Goal: Obtain resource: Download file/media

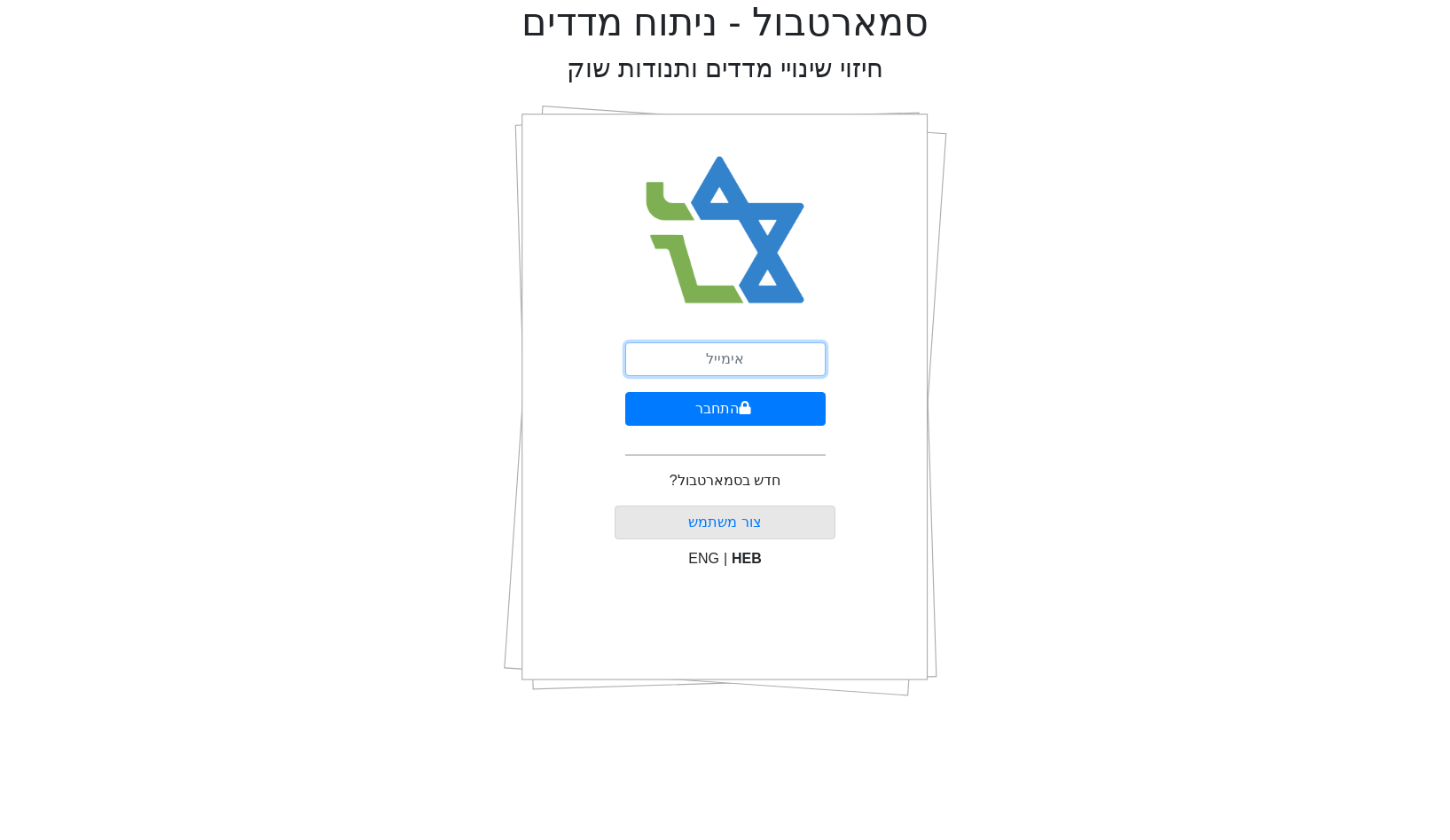
click at [686, 347] on input "email" at bounding box center [726, 359] width 201 height 34
type input "[EMAIL_ADDRESS][DOMAIN_NAME]"
click at [626, 392] on button "התחבר" at bounding box center [726, 409] width 201 height 34
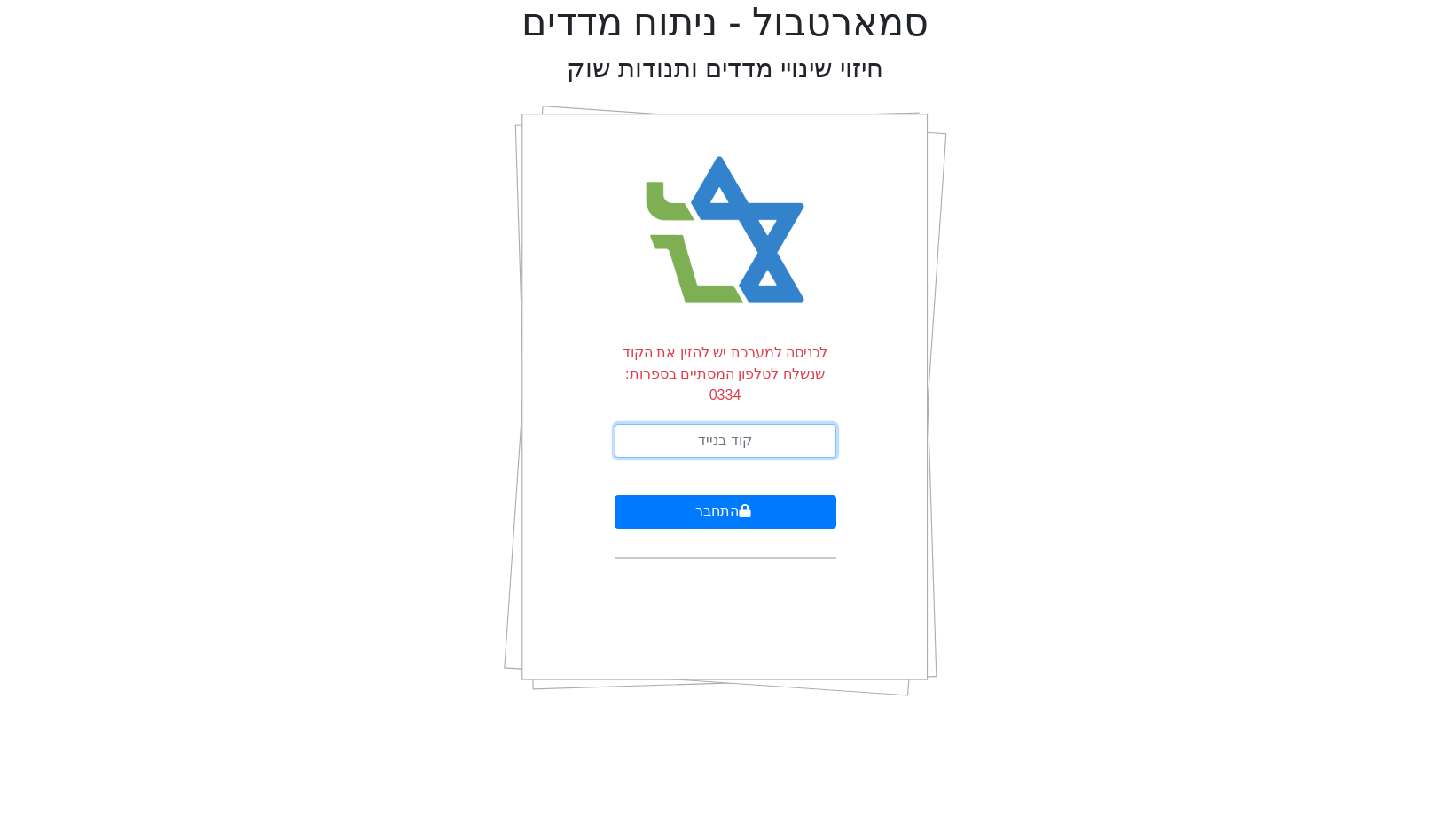
click at [744, 431] on input "text" at bounding box center [725, 440] width 222 height 34
type input "702248"
click at [615, 495] on button "התחבר" at bounding box center [725, 512] width 222 height 34
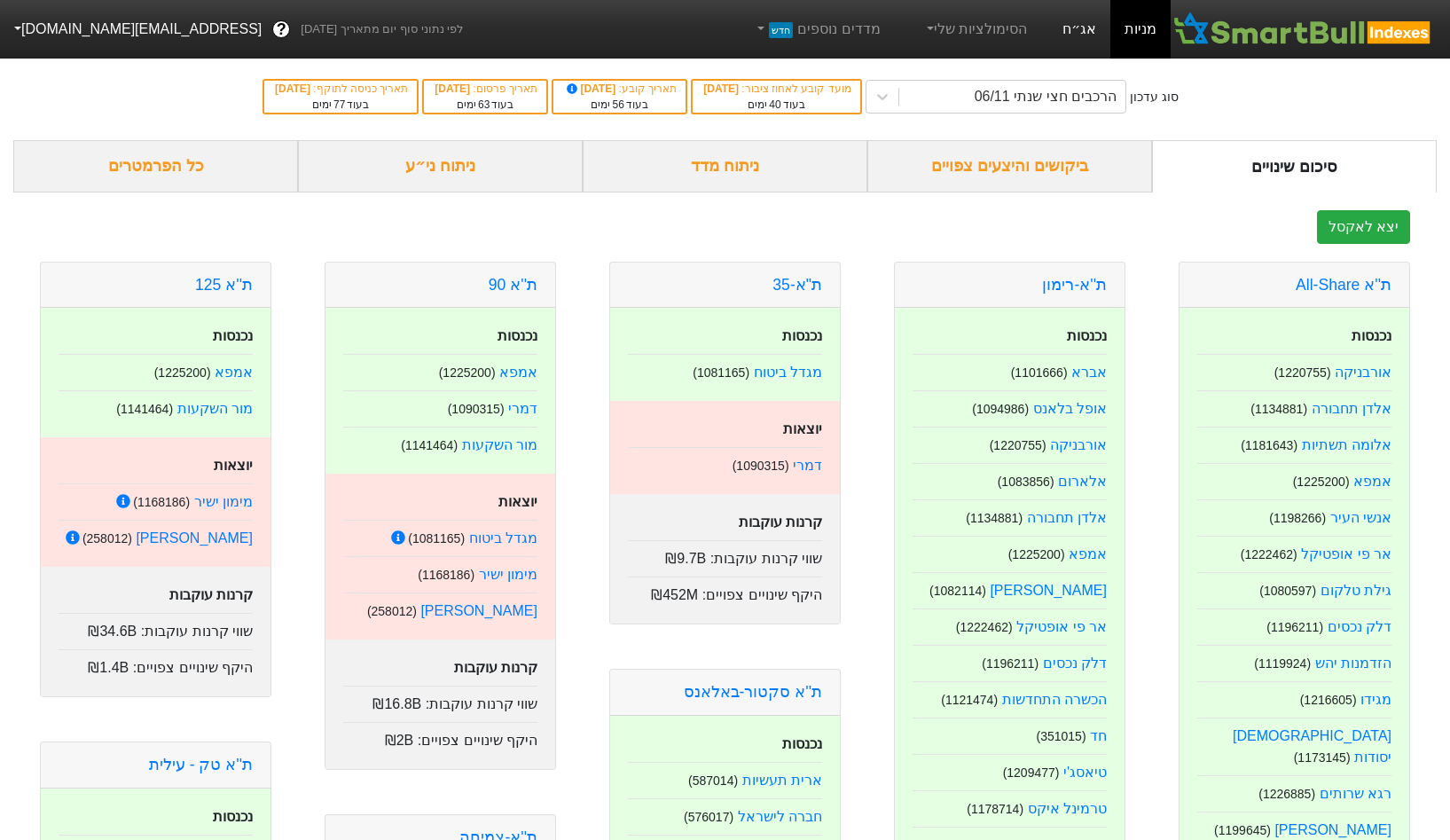
click at [1080, 25] on link "אג״ח" at bounding box center [1079, 29] width 62 height 59
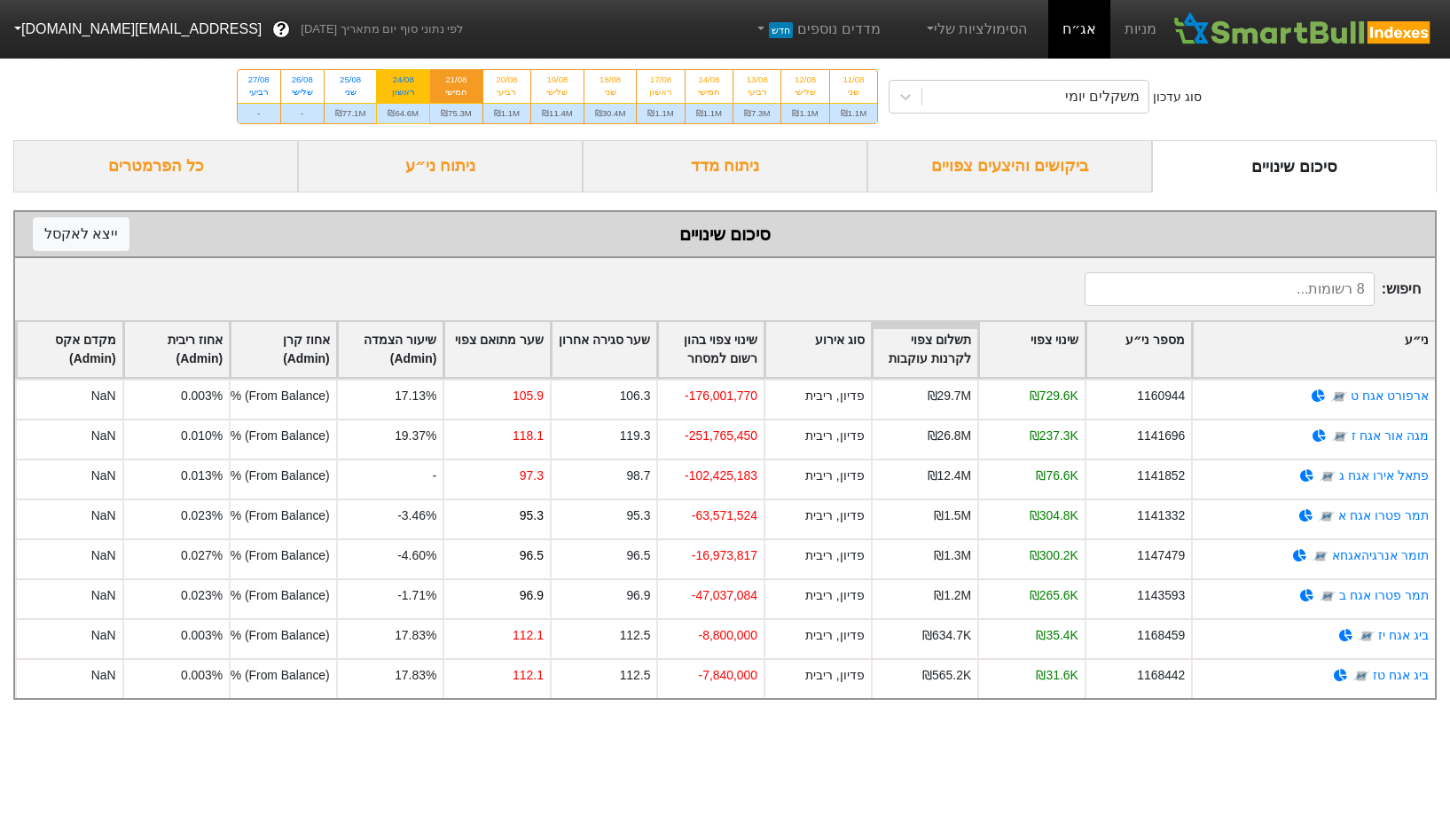
click at [390, 78] on div "24/08 ראשון" at bounding box center [403, 85] width 53 height 32
click at [392, 78] on input "24/08 ראשון ₪64.6M" at bounding box center [398, 76] width 12 height 12
radio input "true"
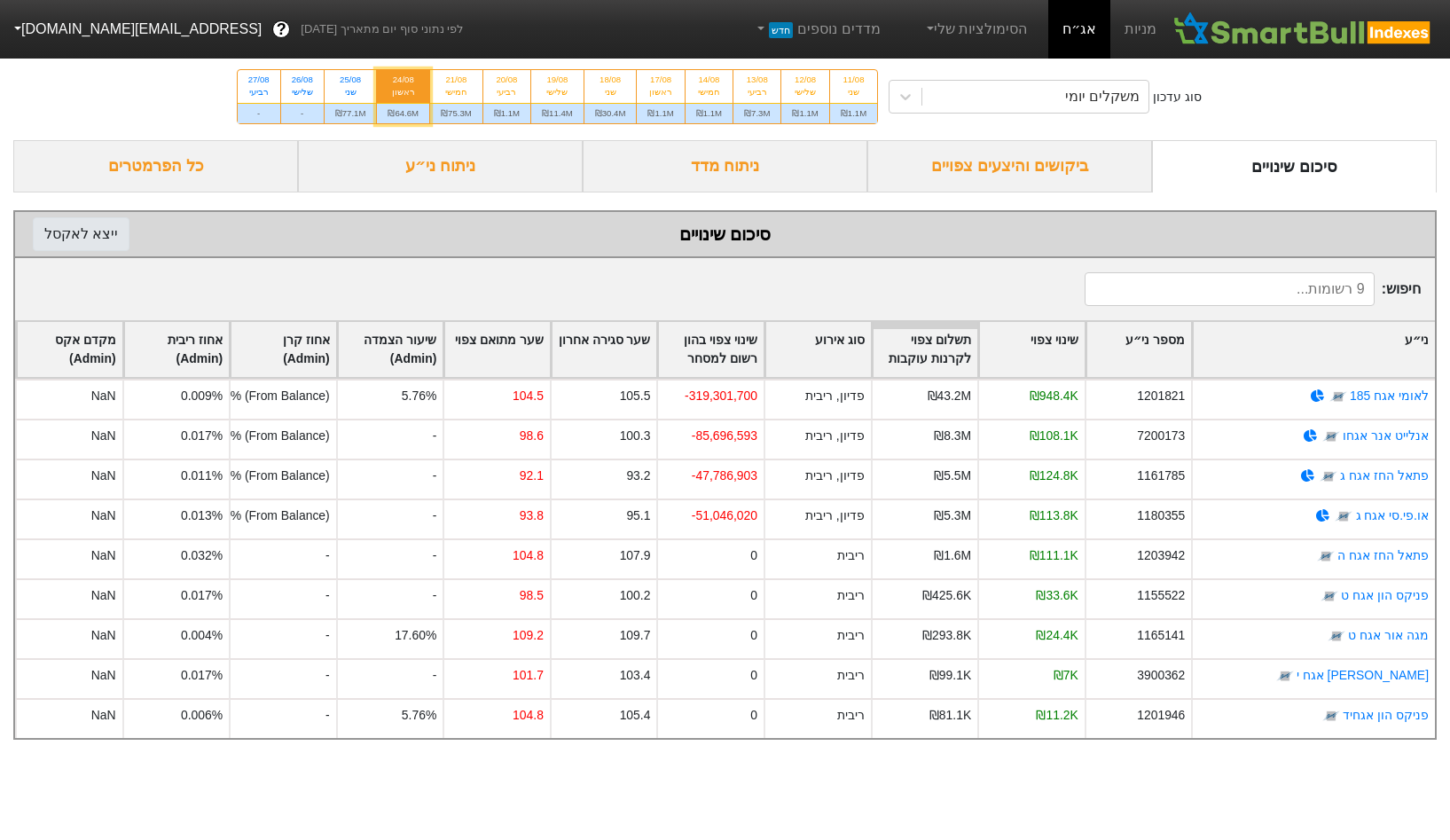
click at [92, 218] on button "ייצא ל אקסל" at bounding box center [81, 235] width 96 height 34
click at [357, 85] on div "25/08" at bounding box center [350, 80] width 31 height 12
click at [350, 82] on input "25/08 שני ₪77.1M" at bounding box center [345, 76] width 12 height 12
radio input "true"
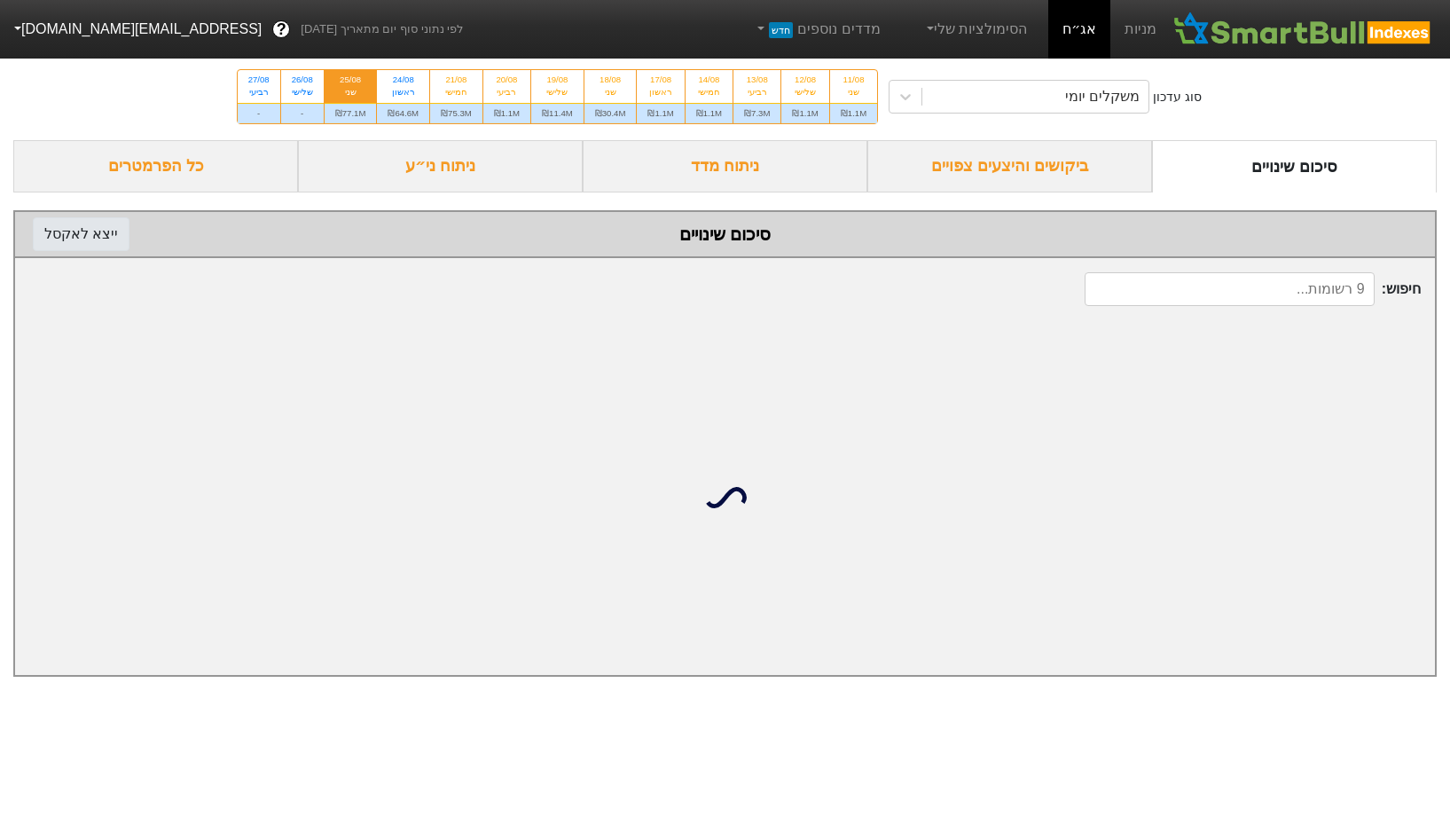
click at [70, 226] on button "ייצא ל אקסל" at bounding box center [81, 235] width 96 height 34
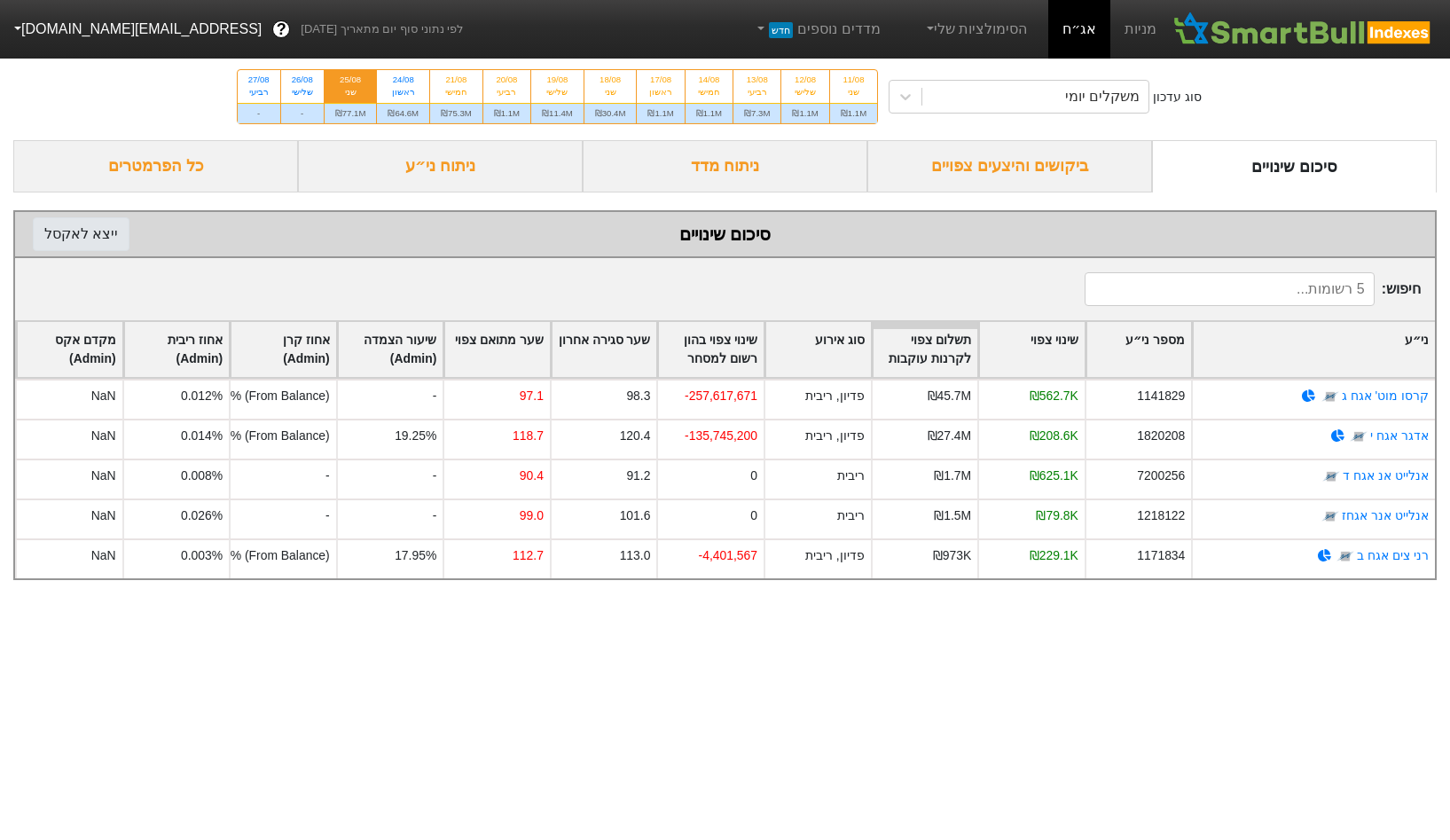
click at [97, 237] on button "ייצא ל אקסל" at bounding box center [81, 235] width 96 height 34
